Goal: Communication & Community: Answer question/provide support

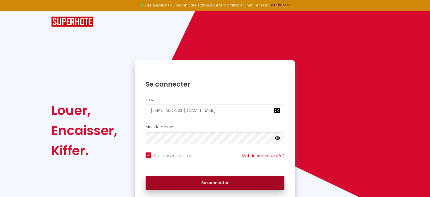
click at [193, 184] on button "Se connecter" at bounding box center [215, 183] width 139 height 14
checkbox input "true"
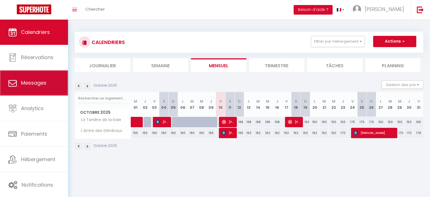
click at [43, 83] on span "Messages" at bounding box center [33, 82] width 25 height 7
select select "message"
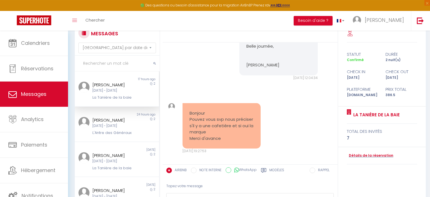
scroll to position [29, 0]
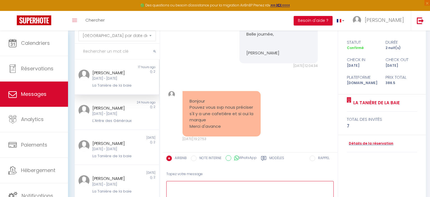
click at [198, 187] on textarea at bounding box center [250, 190] width 168 height 19
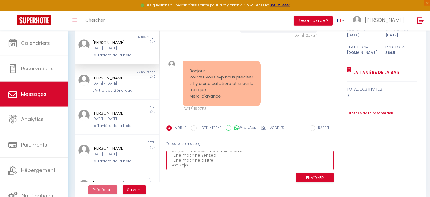
scroll to position [10, 0]
type textarea "Bonjour, il y a deux machines à café : - une machine Senseo - une machine à fil…"
click at [304, 177] on button "ENVOYER" at bounding box center [315, 178] width 38 height 10
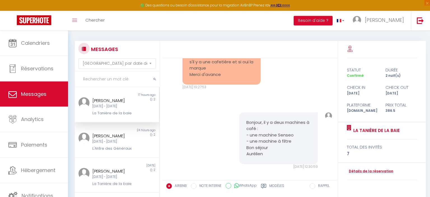
scroll to position [1, 0]
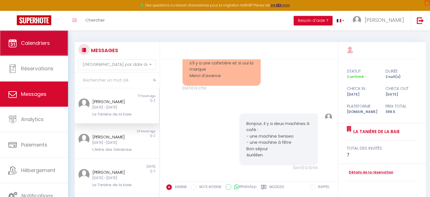
click at [34, 45] on span "Calendriers" at bounding box center [35, 42] width 29 height 7
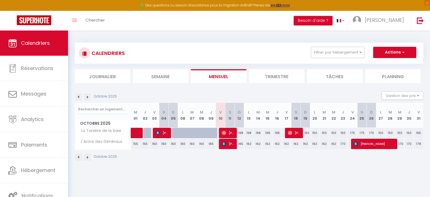
click at [229, 130] on span "[PERSON_NAME]" at bounding box center [228, 132] width 13 height 11
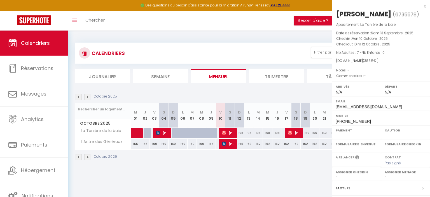
select select "OK"
select select "0"
select select "1"
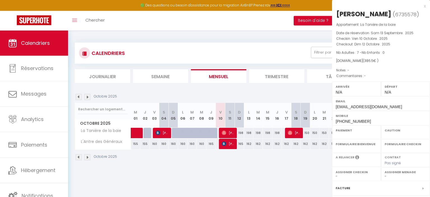
select select
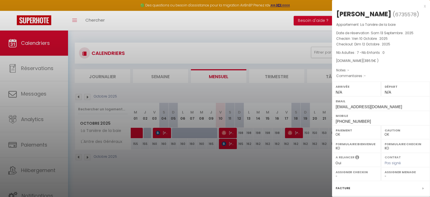
click at [247, 44] on div at bounding box center [215, 98] width 430 height 197
